Goal: Navigation & Orientation: Find specific page/section

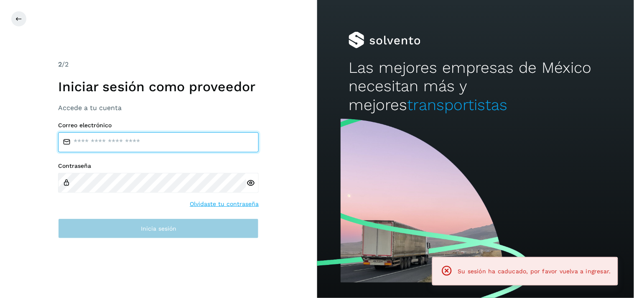
type input "**********"
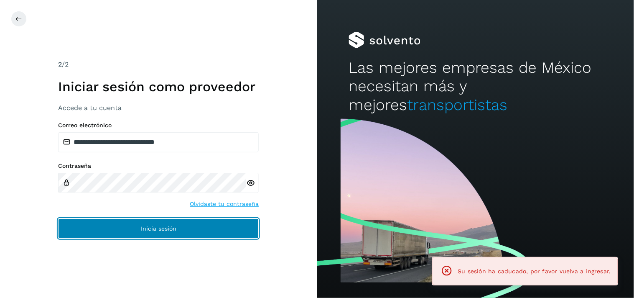
drag, startPoint x: 130, startPoint y: 219, endPoint x: 128, endPoint y: 226, distance: 6.9
click at [130, 220] on button "Inicia sesión" at bounding box center [158, 228] width 201 height 20
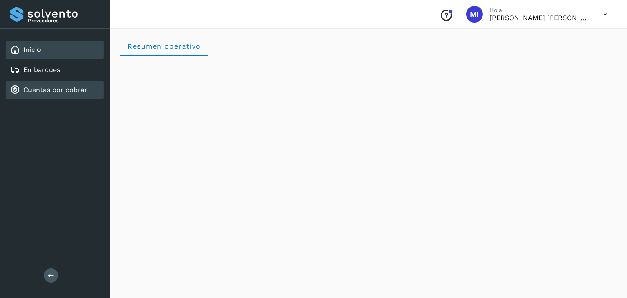
click at [56, 86] on link "Cuentas por cobrar" at bounding box center [55, 90] width 64 height 8
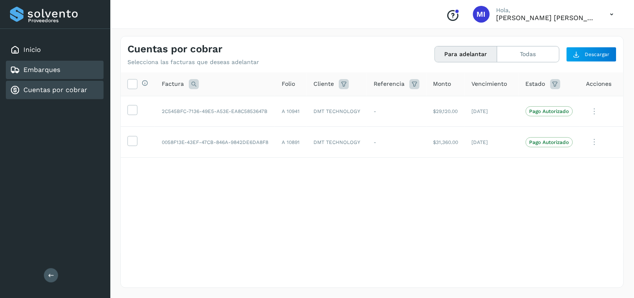
click at [84, 70] on div "Embarques" at bounding box center [55, 70] width 98 height 18
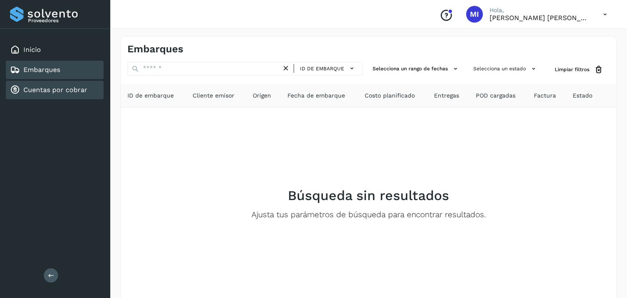
click at [87, 81] on div "Cuentas por cobrar" at bounding box center [55, 90] width 98 height 18
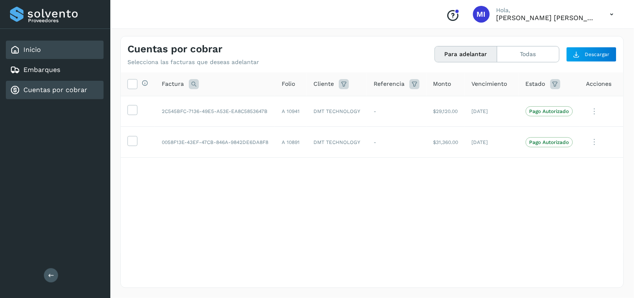
click at [70, 53] on div "Inicio" at bounding box center [55, 50] width 98 height 18
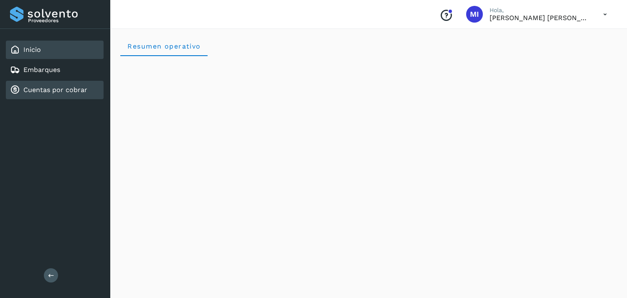
click at [64, 86] on link "Cuentas por cobrar" at bounding box center [55, 90] width 64 height 8
